Goal: Task Accomplishment & Management: Use online tool/utility

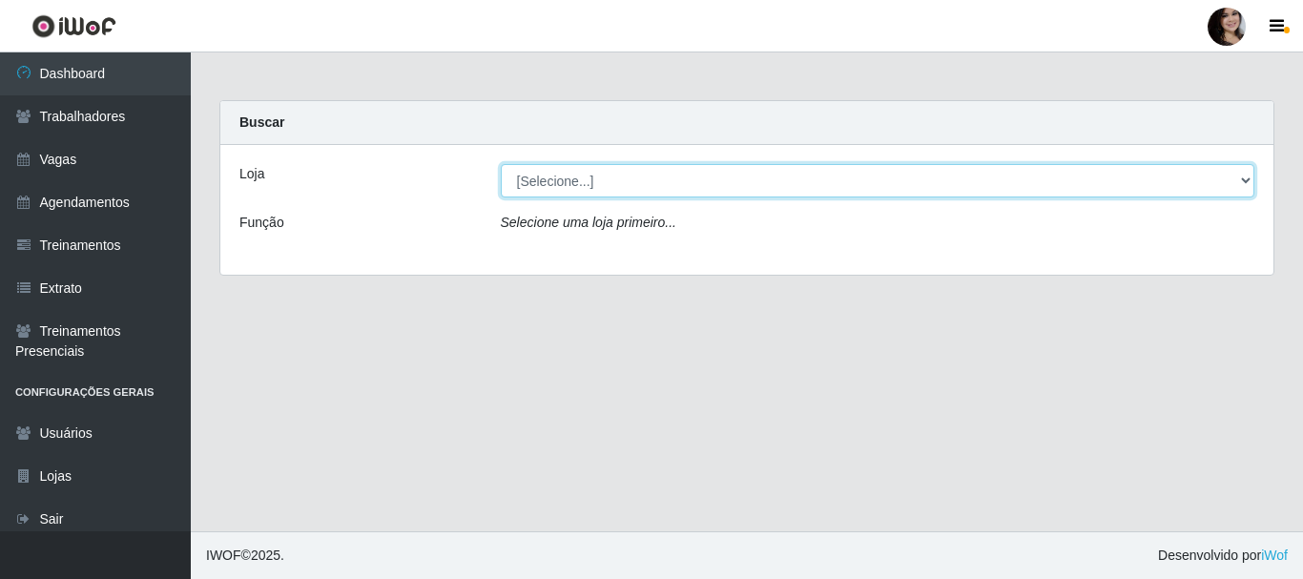
click at [1235, 185] on select "[Selecione...] SuperFácil Atacado - [PERSON_NAME]" at bounding box center [878, 180] width 754 height 33
select select "399"
click at [501, 164] on select "[Selecione...] SuperFácil Atacado - [PERSON_NAME]" at bounding box center [878, 180] width 754 height 33
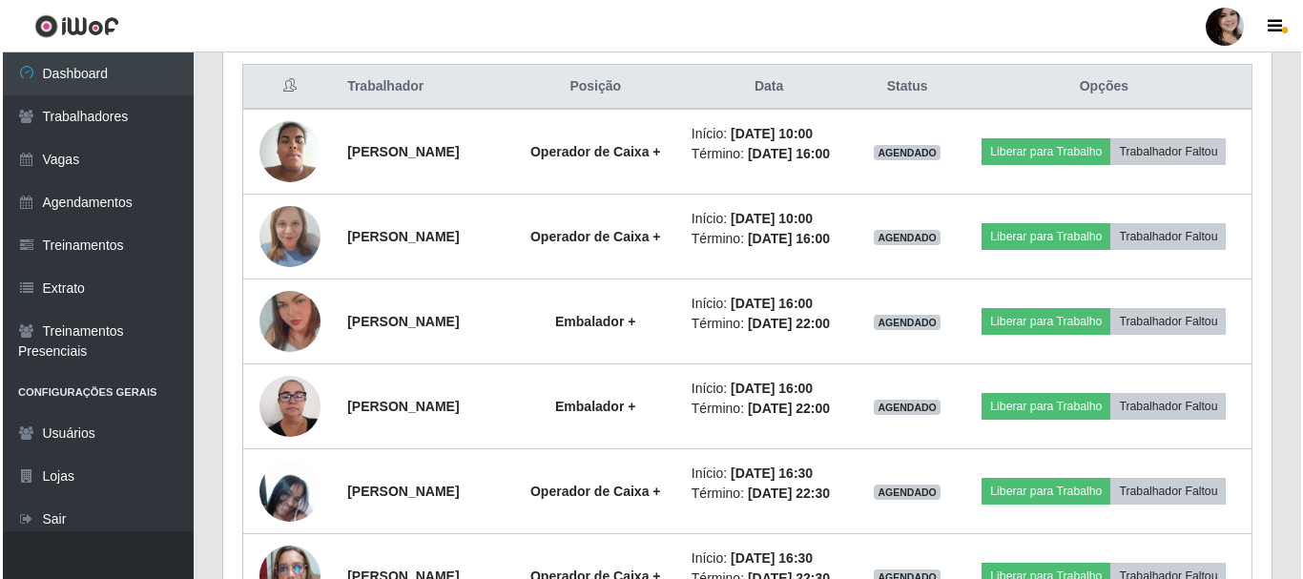
scroll to position [763, 0]
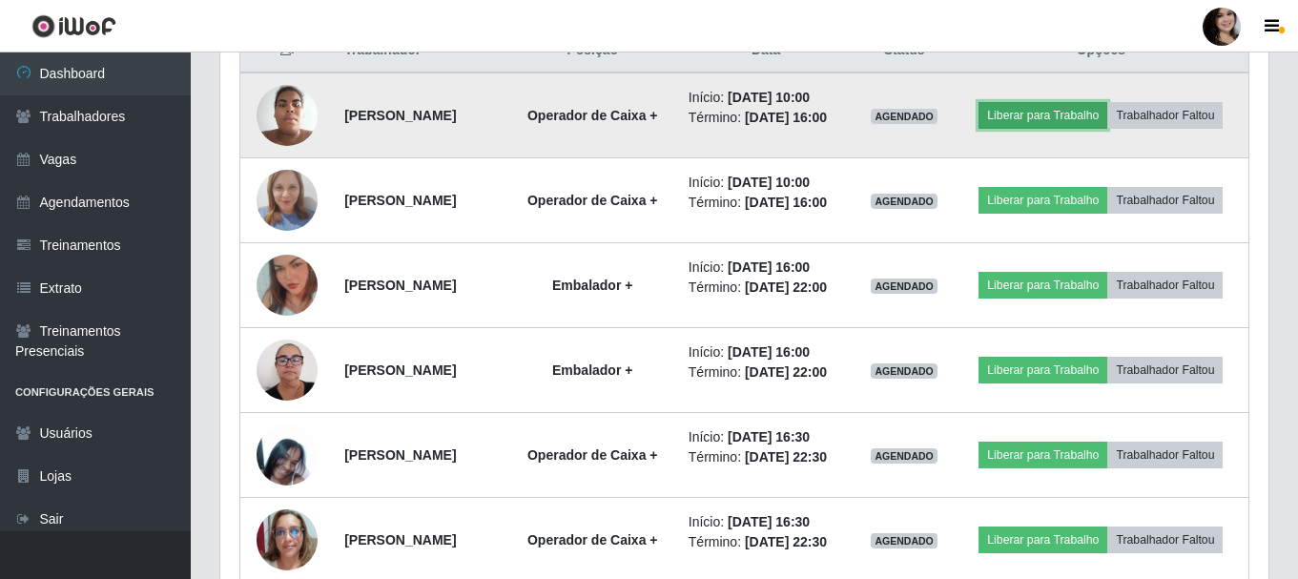
click at [1107, 102] on button "Liberar para Trabalho" at bounding box center [1042, 115] width 129 height 27
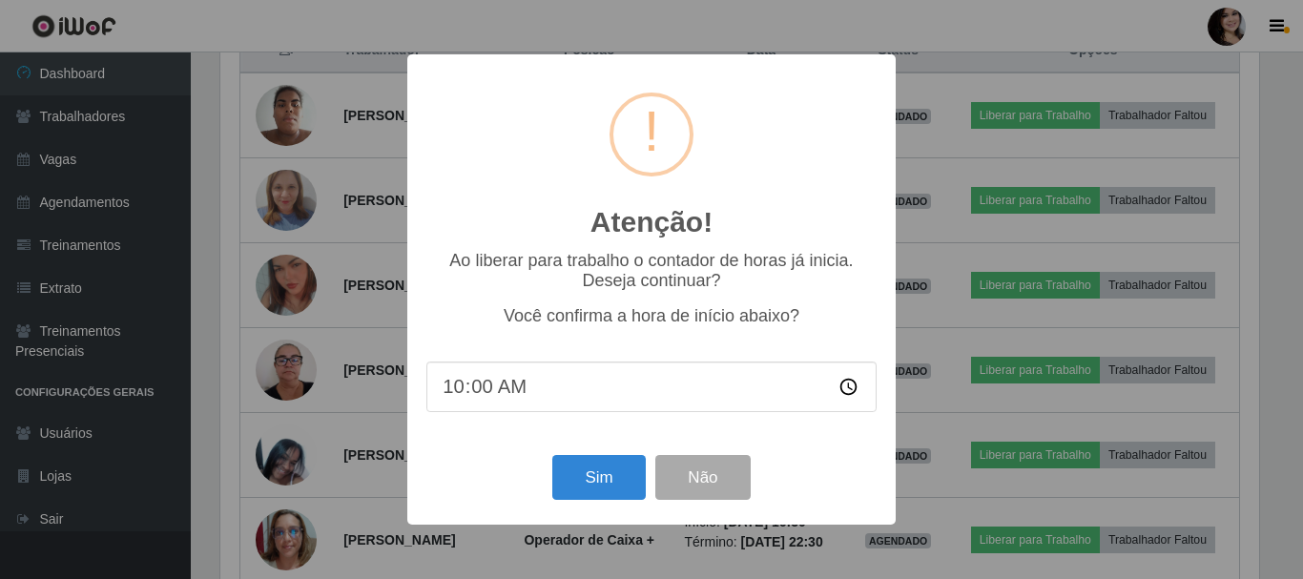
scroll to position [396, 1038]
click at [606, 483] on button "Sim" at bounding box center [598, 477] width 92 height 45
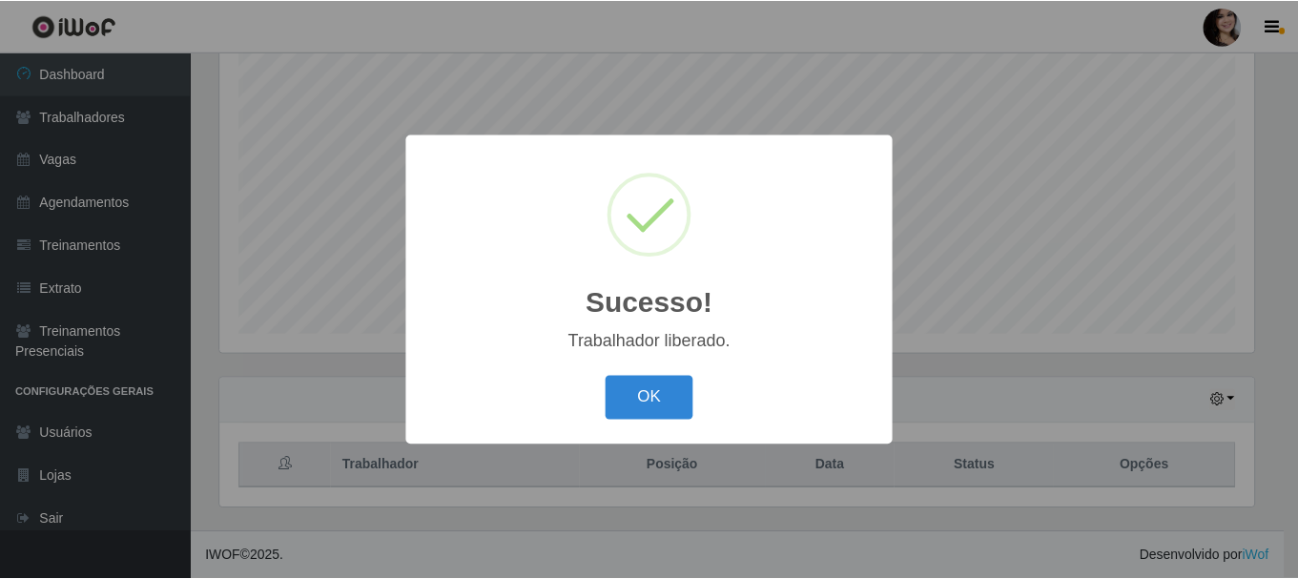
scroll to position [953165, 952523]
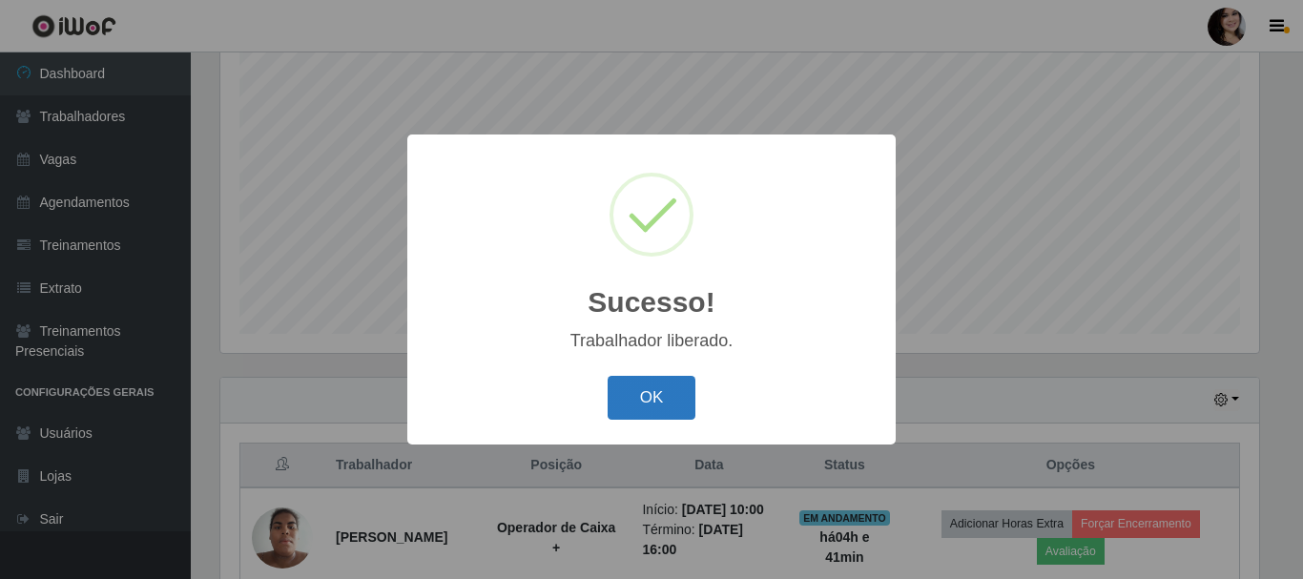
click at [656, 399] on button "OK" at bounding box center [651, 398] width 89 height 45
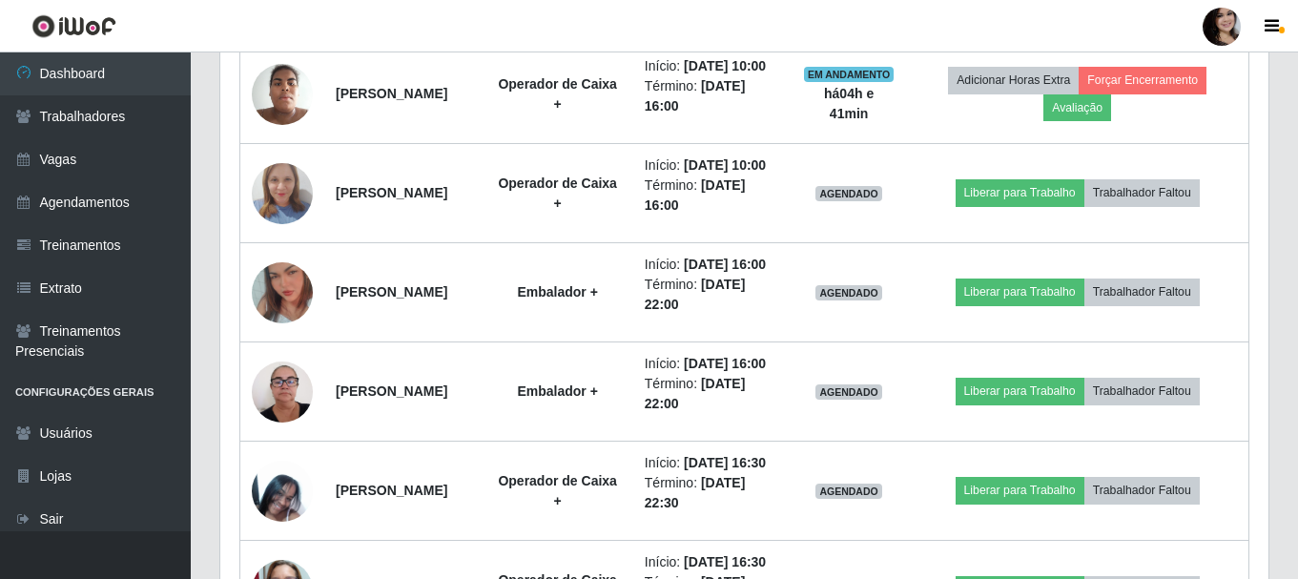
scroll to position [825, 0]
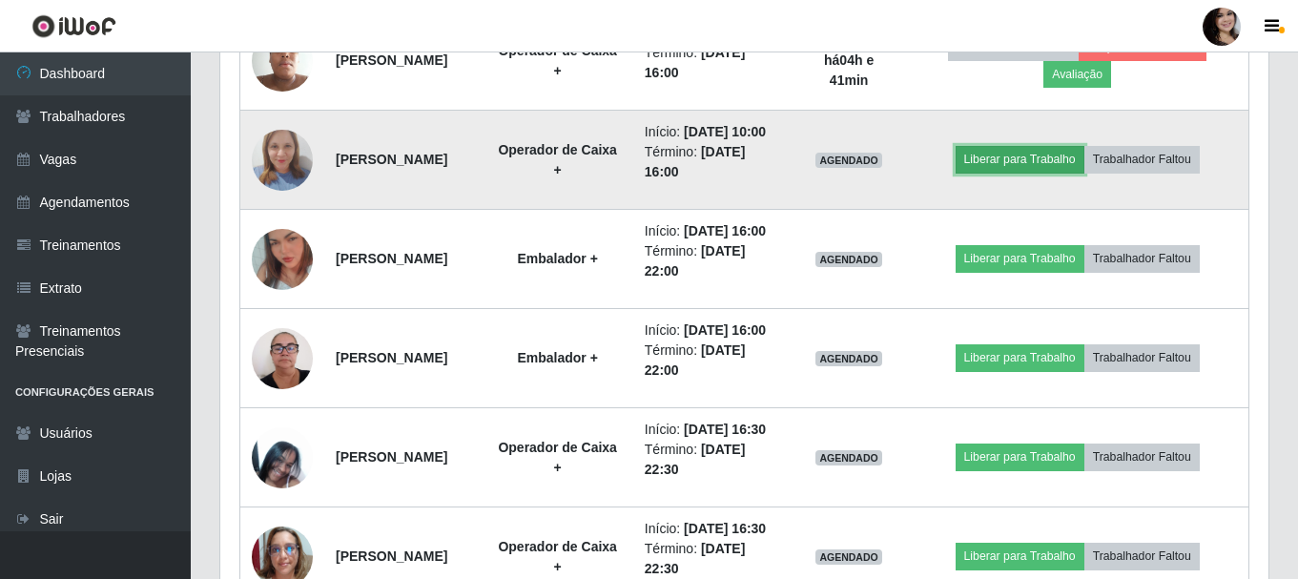
click at [1039, 173] on button "Liberar para Trabalho" at bounding box center [1019, 159] width 129 height 27
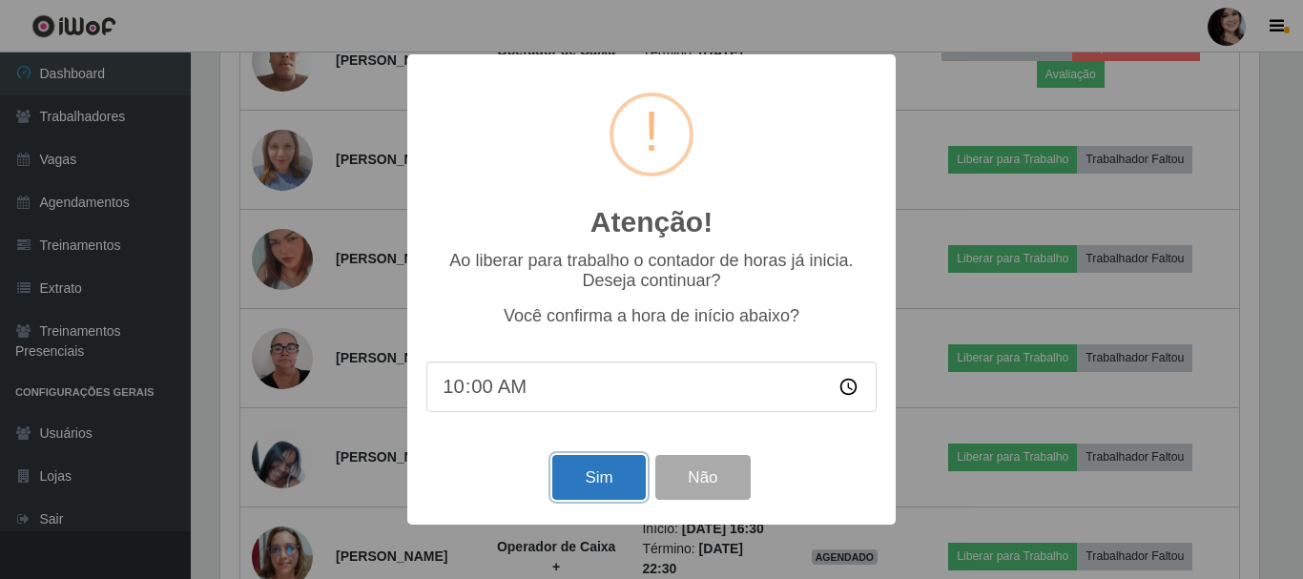
click at [639, 482] on button "Sim" at bounding box center [598, 477] width 92 height 45
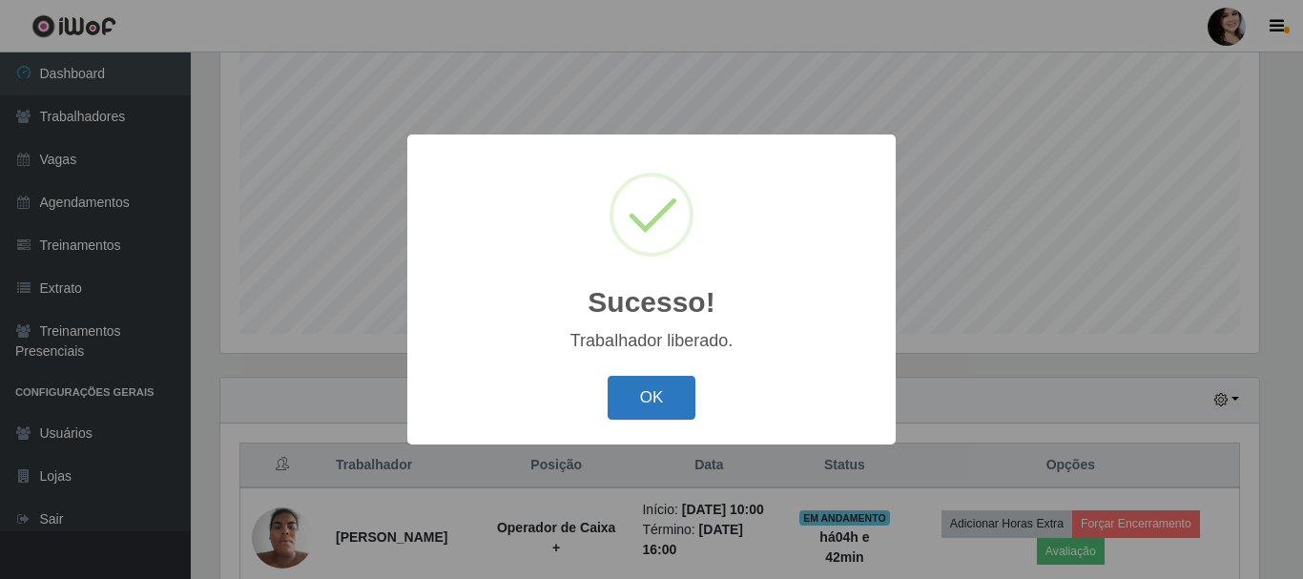
click at [653, 407] on button "OK" at bounding box center [651, 398] width 89 height 45
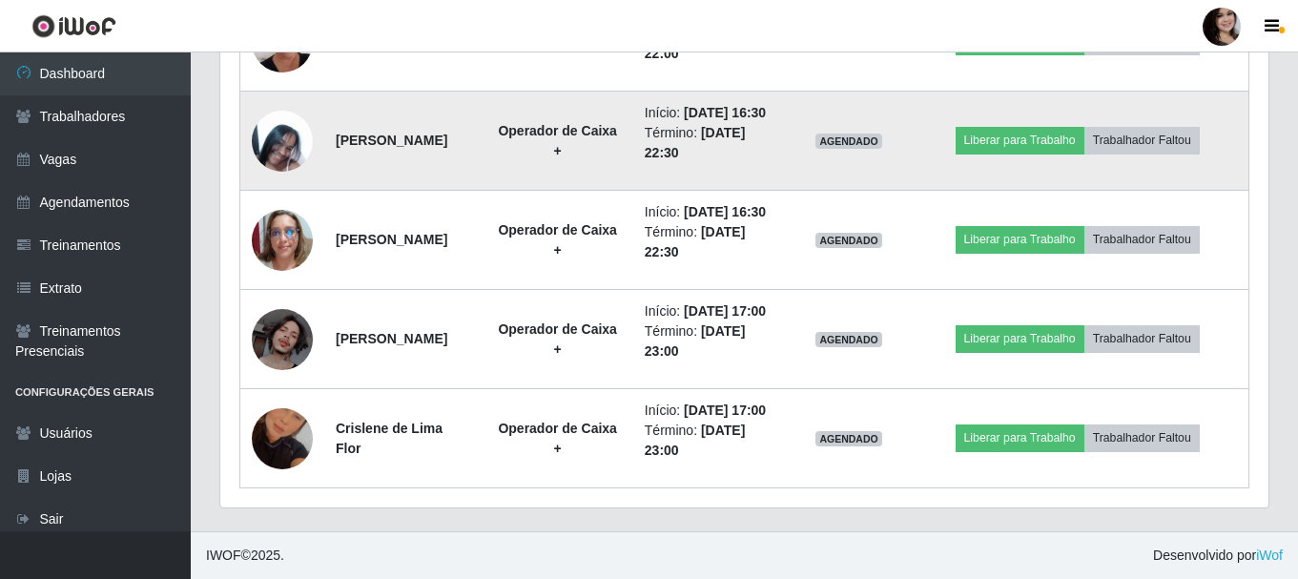
scroll to position [1206, 0]
